Goal: Transaction & Acquisition: Purchase product/service

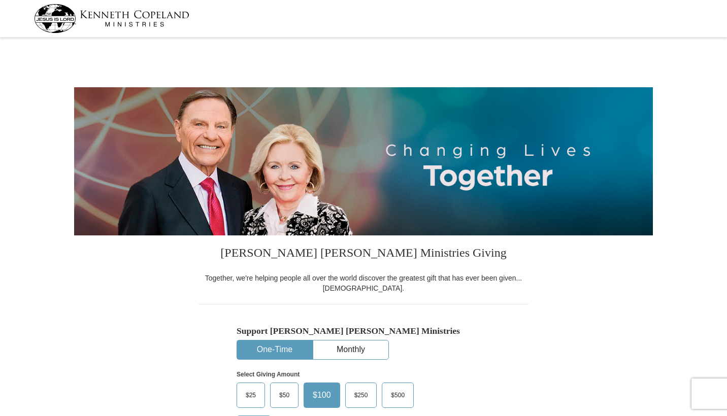
select select "GA"
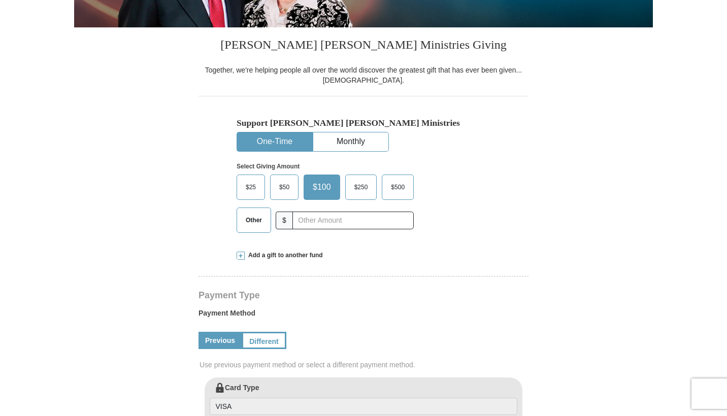
scroll to position [205, 0]
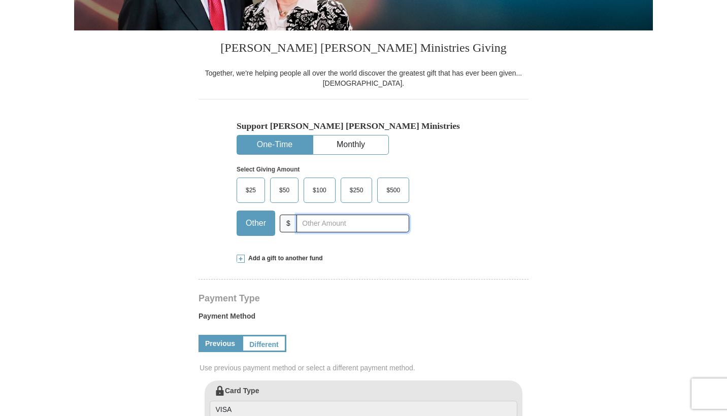
click at [327, 225] on input "text" at bounding box center [352, 224] width 113 height 18
type input "212.04"
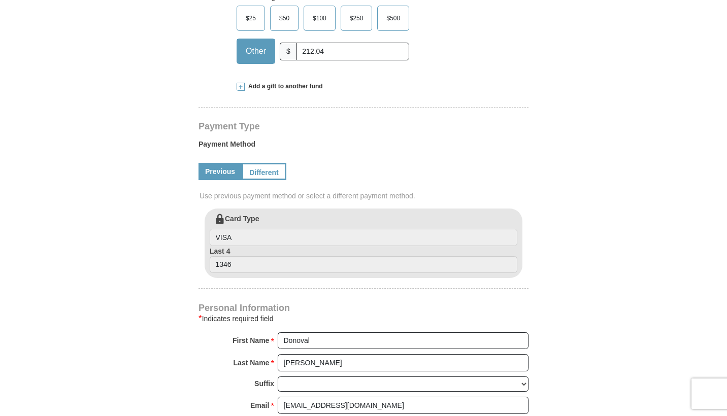
scroll to position [381, 0]
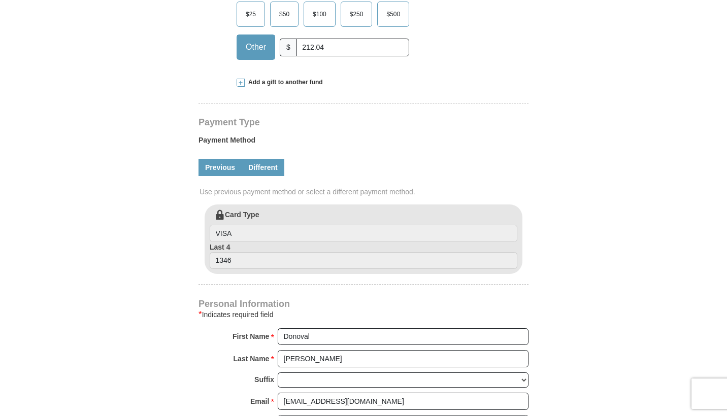
click at [282, 159] on link "Different" at bounding box center [263, 167] width 43 height 17
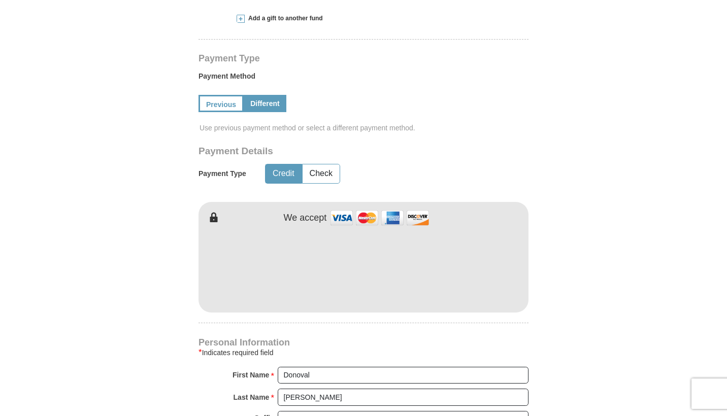
scroll to position [444, 0]
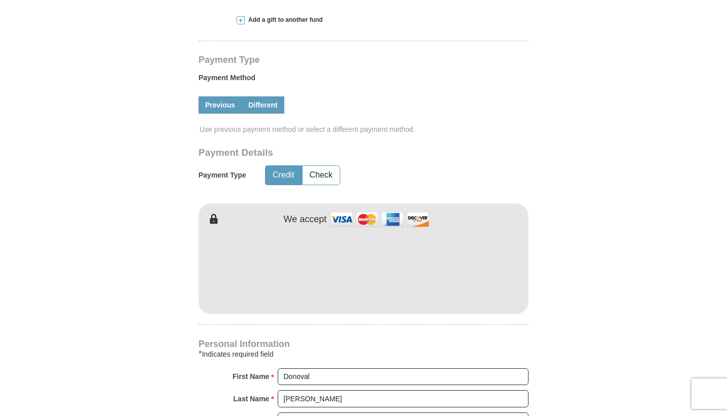
click at [230, 96] on link "Previous" at bounding box center [219, 104] width 43 height 17
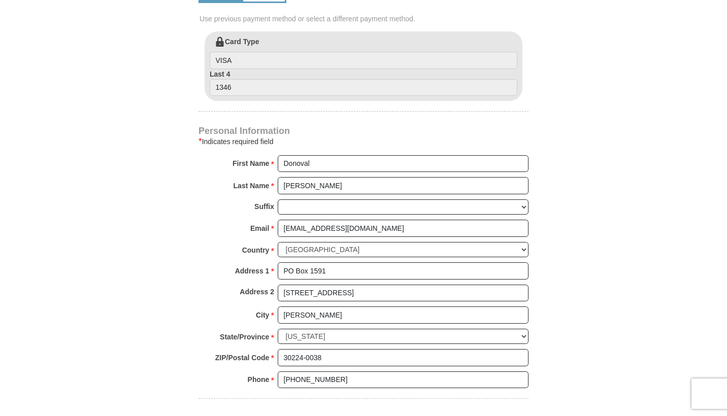
scroll to position [555, 0]
type input "D"
type input "Outreach"
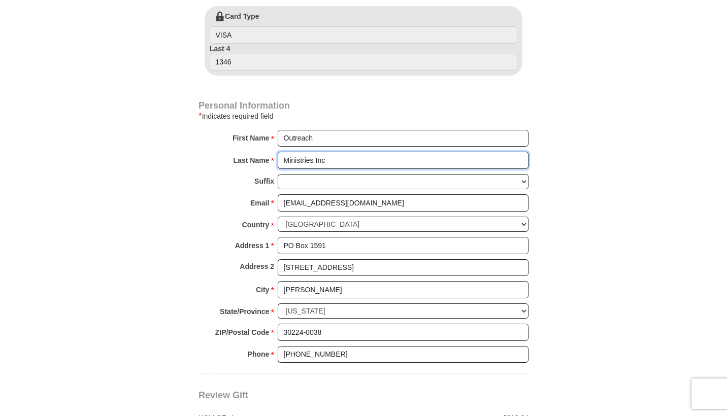
scroll to position [584, 0]
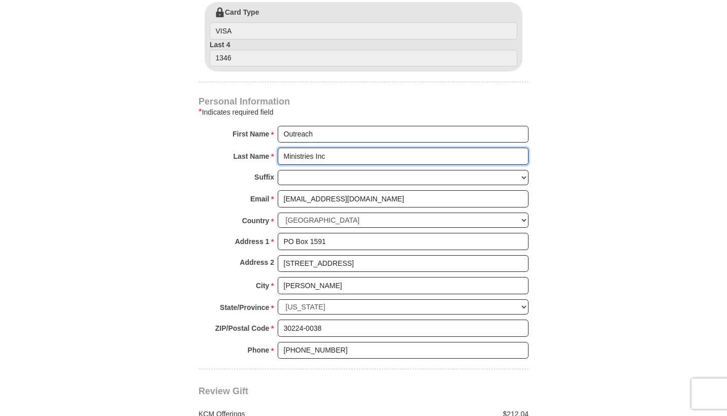
type input "Ministries Inc"
click at [574, 241] on form "[PERSON_NAME] [PERSON_NAME] Ministries Giving Together, we're helping people al…" at bounding box center [363, 3] width 579 height 1093
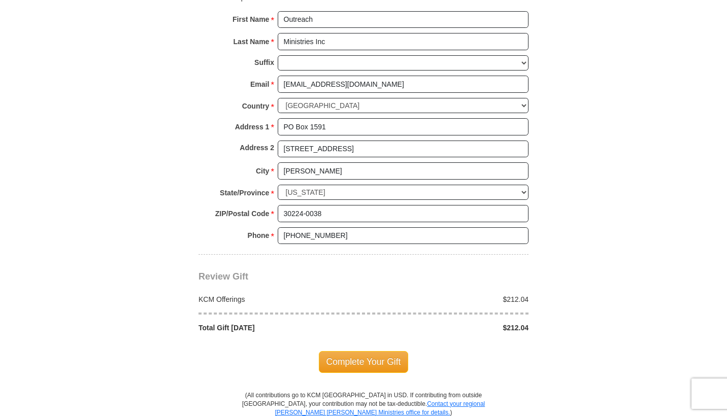
scroll to position [700, 0]
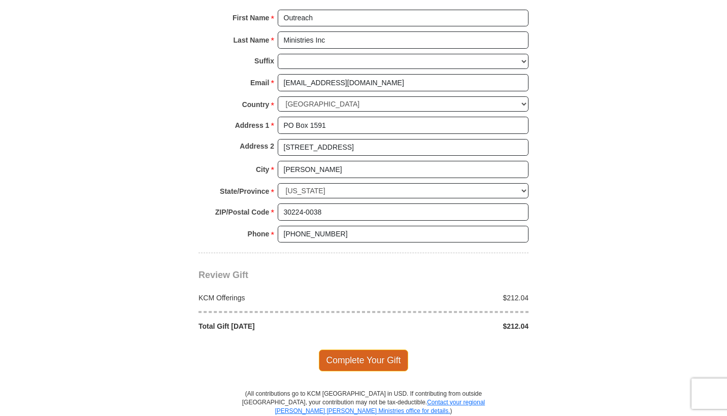
click at [331, 350] on span "Complete Your Gift" at bounding box center [364, 360] width 90 height 21
